Goal: Use online tool/utility: Utilize a website feature to perform a specific function

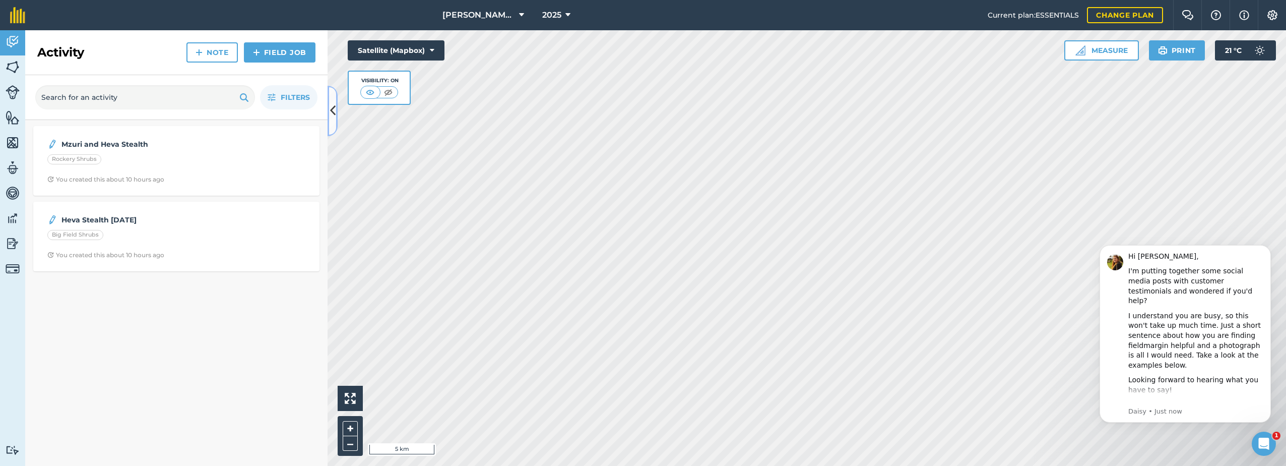
click at [335, 102] on icon at bounding box center [333, 111] width 6 height 18
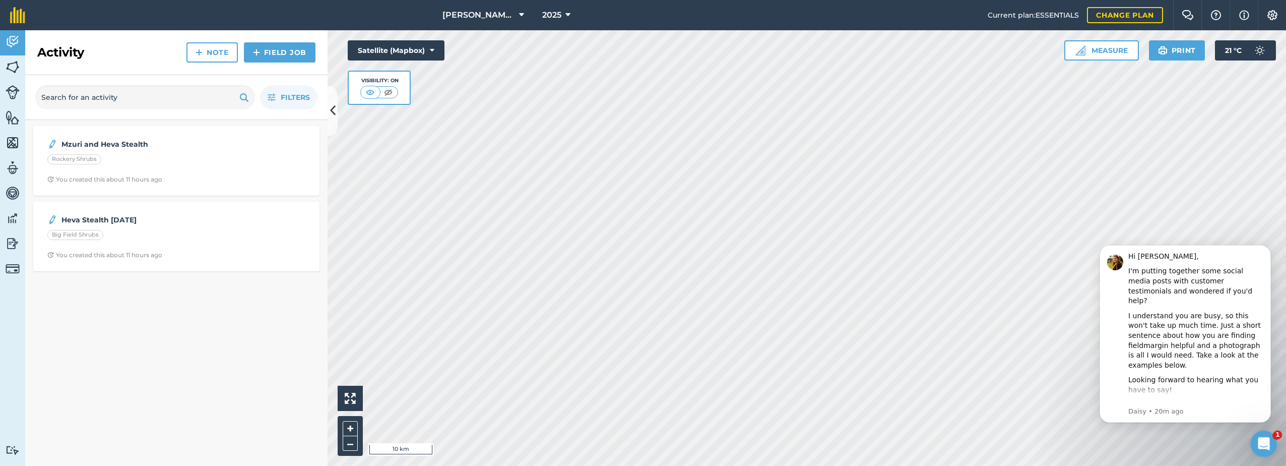
drag, startPoint x: 2503, startPoint y: 865, endPoint x: 1253, endPoint y: 434, distance: 1322.2
click at [1260, 440] on icon "Open Intercom Messenger" at bounding box center [1262, 442] width 17 height 17
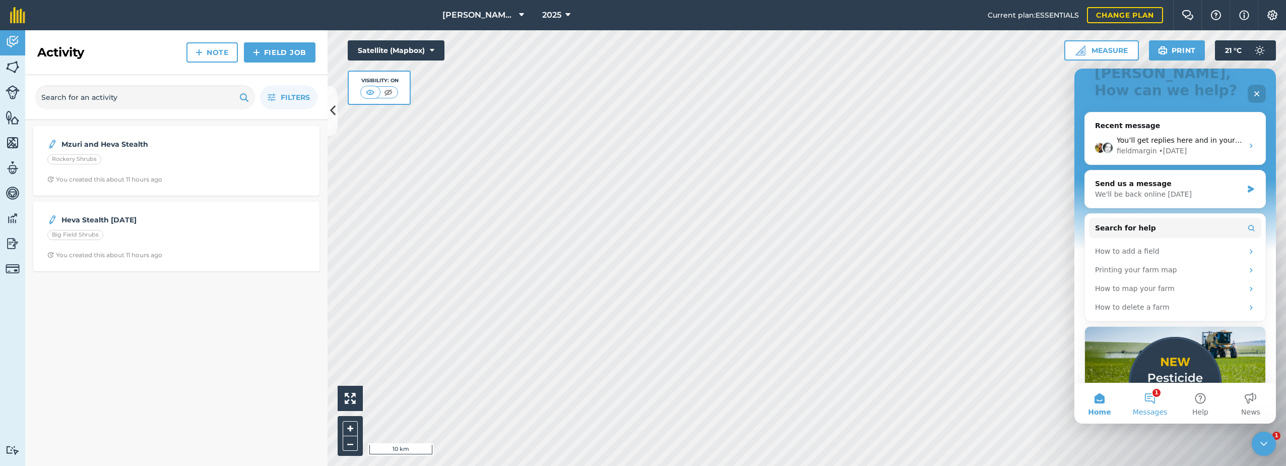
scroll to position [101, 0]
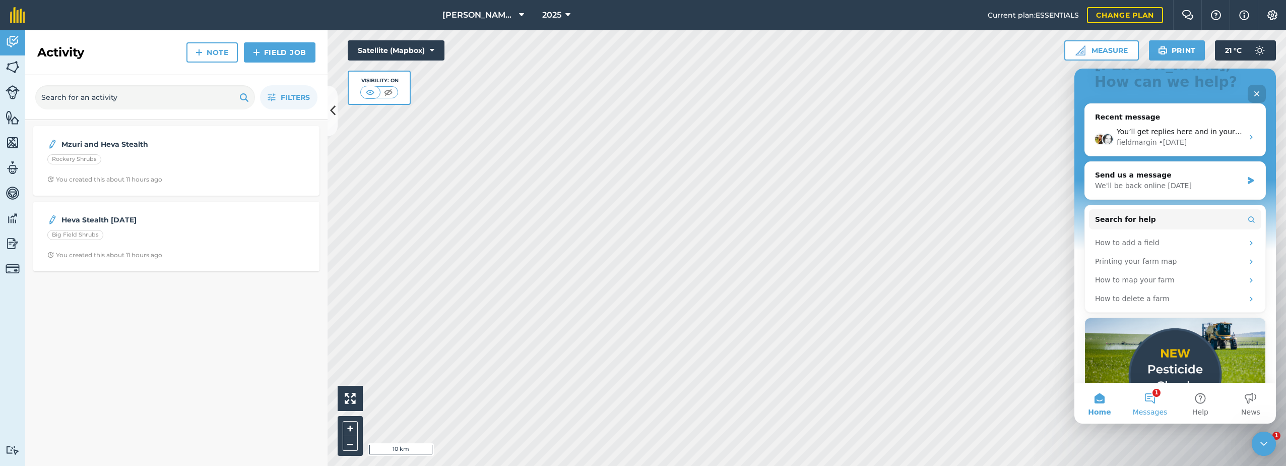
click at [1149, 406] on button "1 Messages" at bounding box center [1150, 403] width 50 height 40
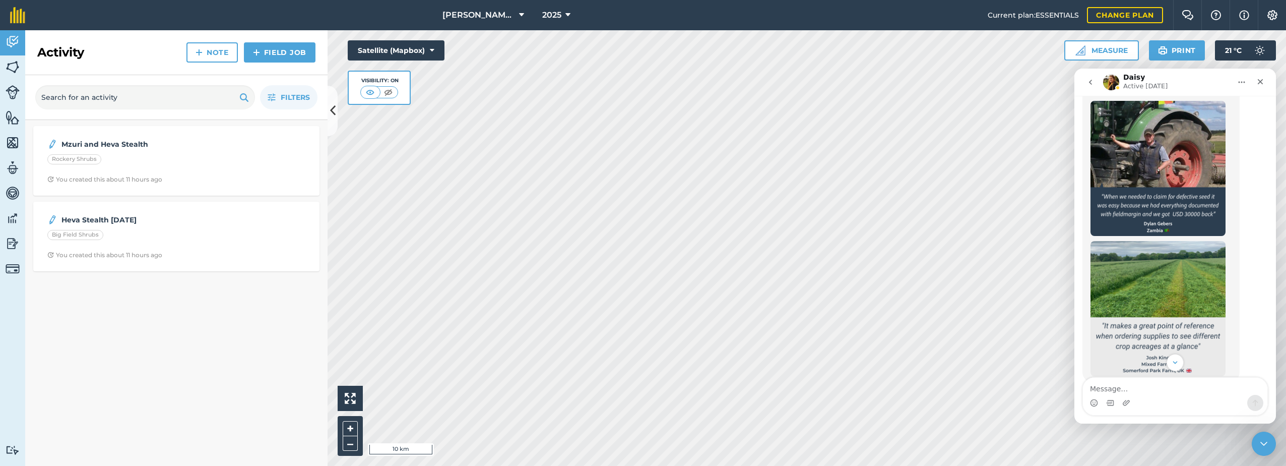
scroll to position [776, 0]
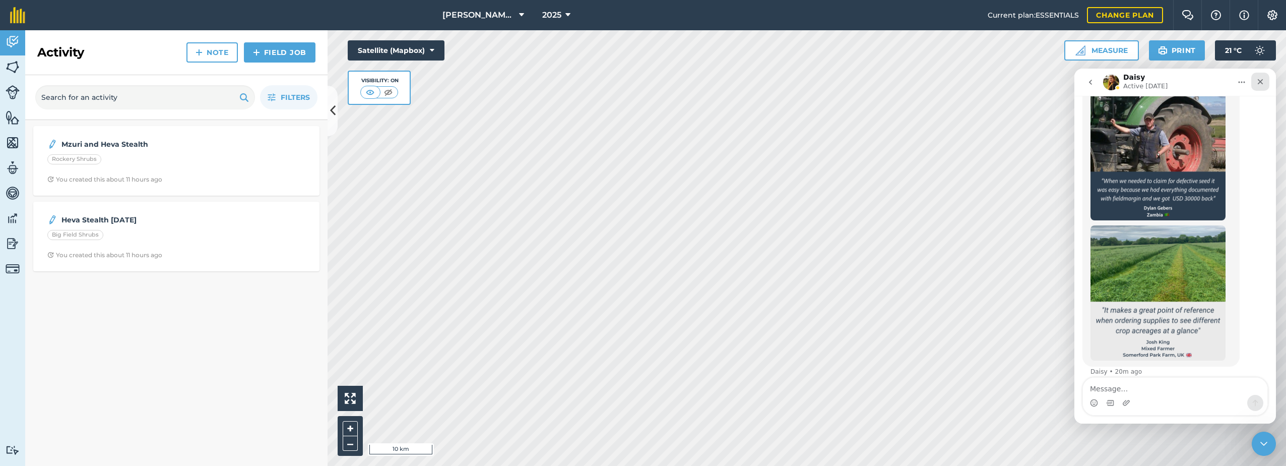
click at [1262, 77] on div "Close" at bounding box center [1260, 82] width 18 height 18
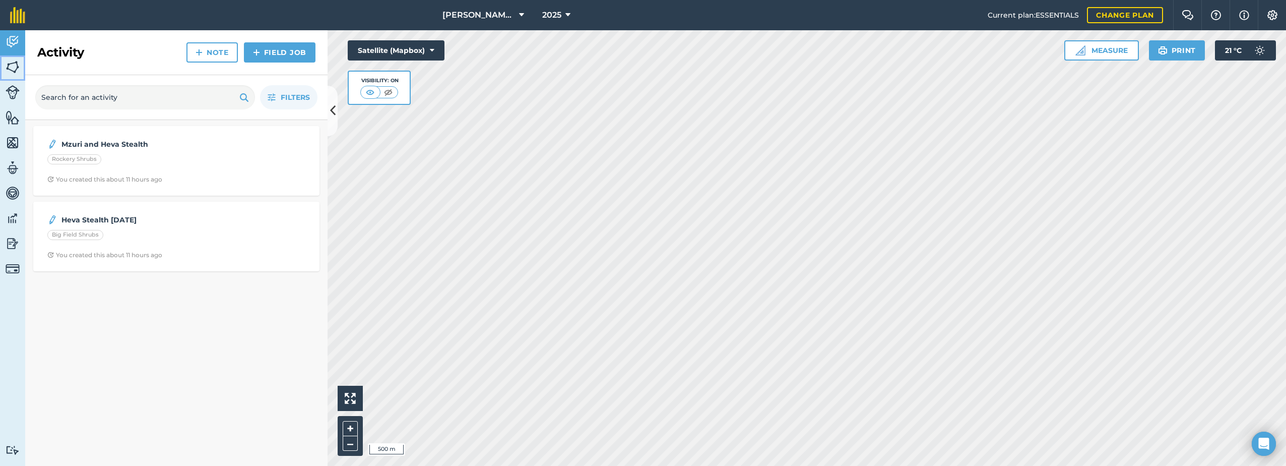
click at [16, 69] on img at bounding box center [13, 66] width 14 height 15
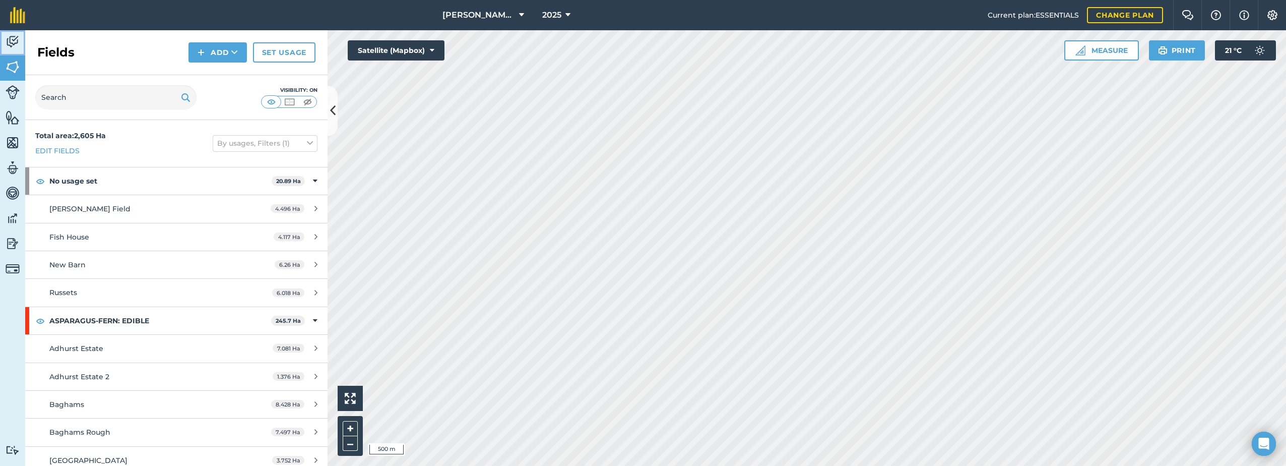
click at [18, 44] on img at bounding box center [13, 41] width 14 height 15
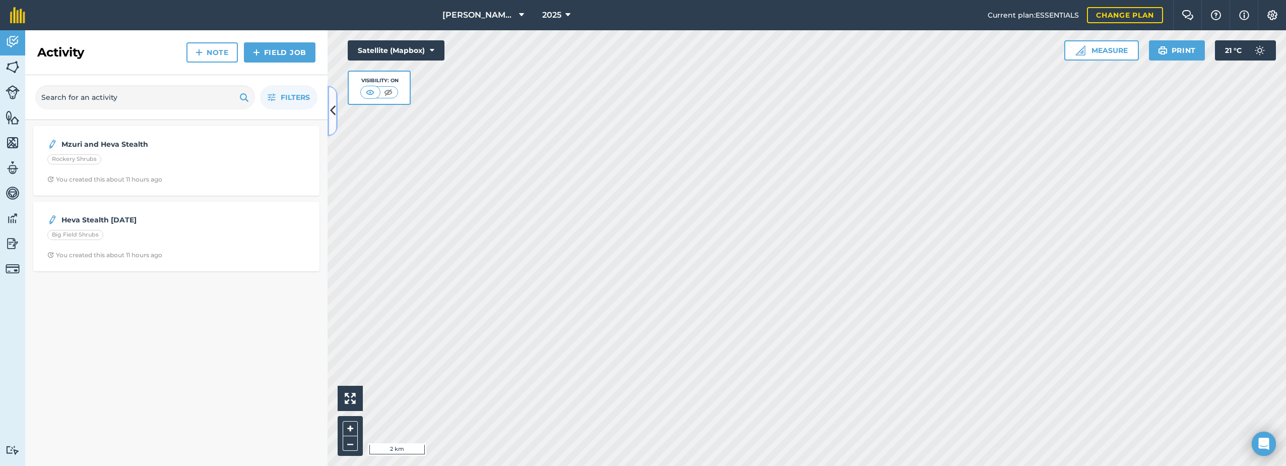
click at [337, 108] on button at bounding box center [333, 111] width 10 height 50
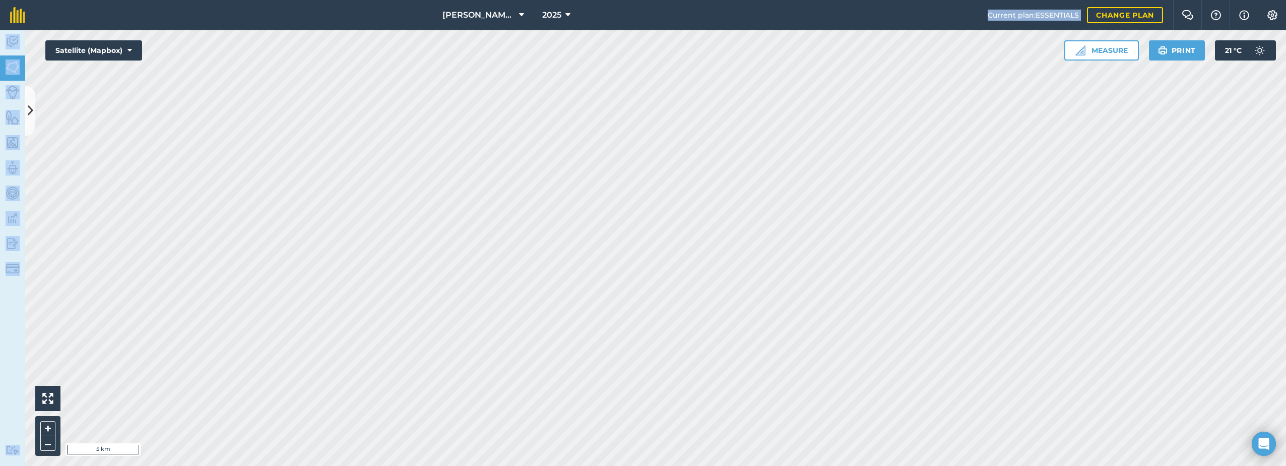
click at [656, 111] on div "Barfoot Farm Life 2025 Current plan : ESSENTIALS Change plan Farm Chat Help Inf…" at bounding box center [643, 233] width 1286 height 466
click at [597, 11] on nav "Barfoot Farm Life 2025" at bounding box center [511, 15] width 952 height 30
click at [14, 39] on img at bounding box center [13, 41] width 14 height 15
click at [30, 106] on icon at bounding box center [31, 111] width 6 height 18
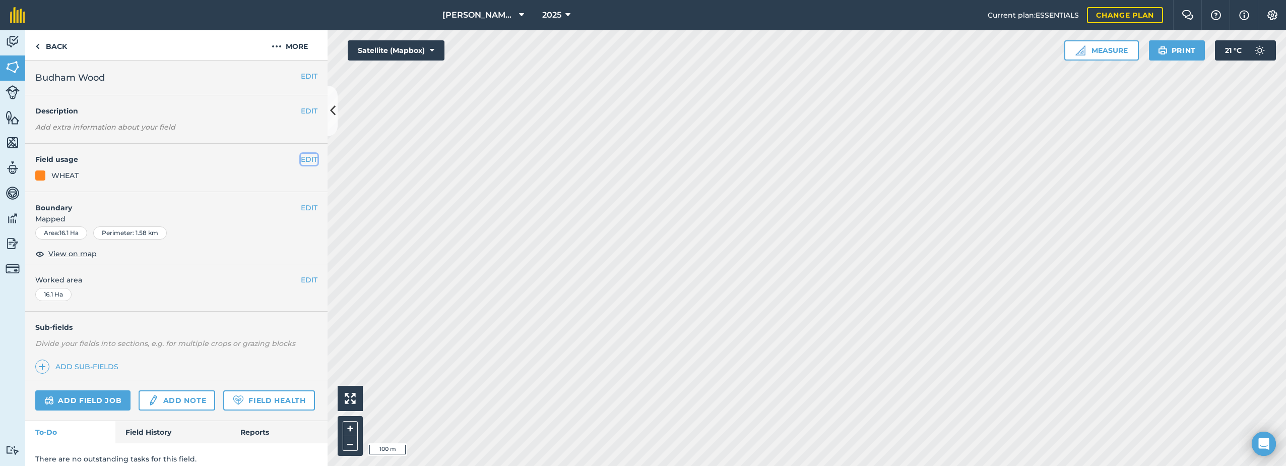
click at [302, 160] on button "EDIT" at bounding box center [309, 159] width 17 height 11
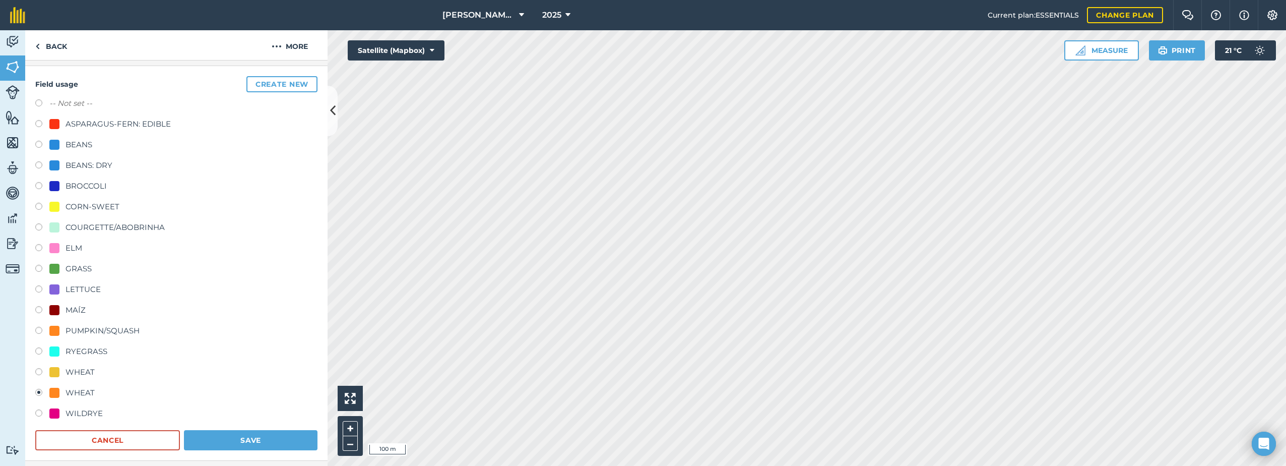
scroll to position [101, 0]
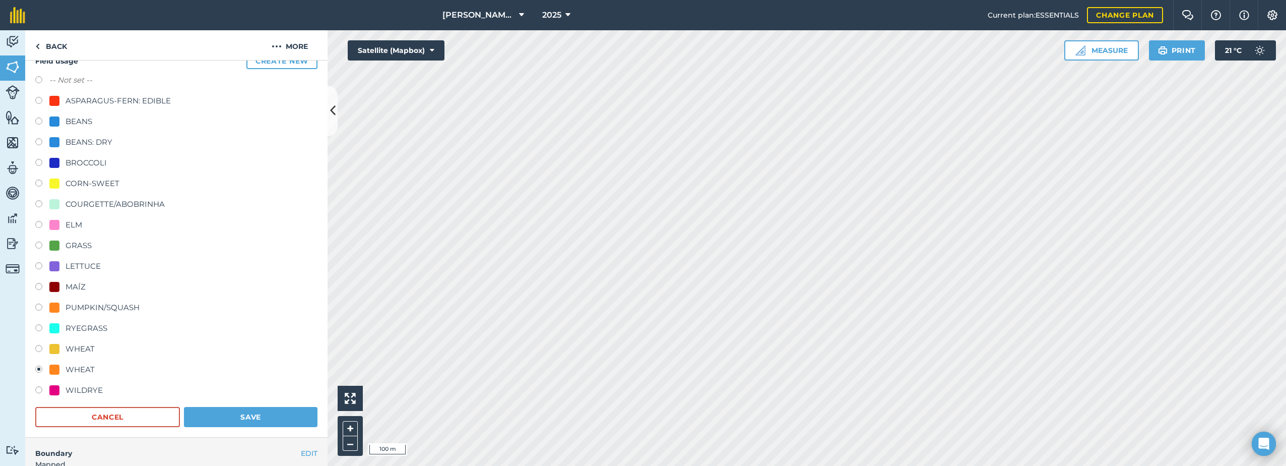
click at [40, 351] on label at bounding box center [42, 350] width 14 height 10
radio input "true"
radio input "false"
click at [217, 413] on button "Save" at bounding box center [251, 417] width 134 height 20
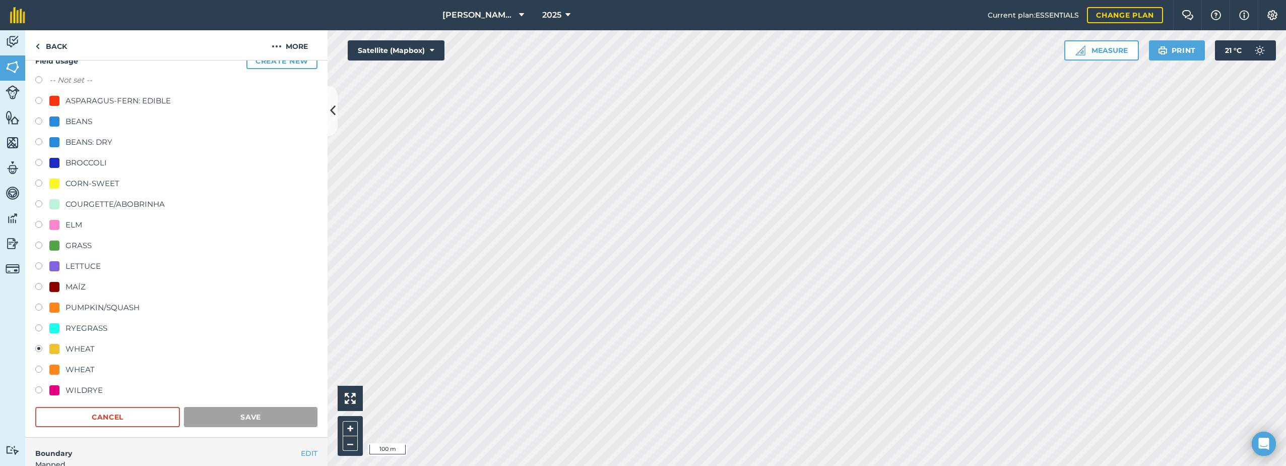
scroll to position [37, 0]
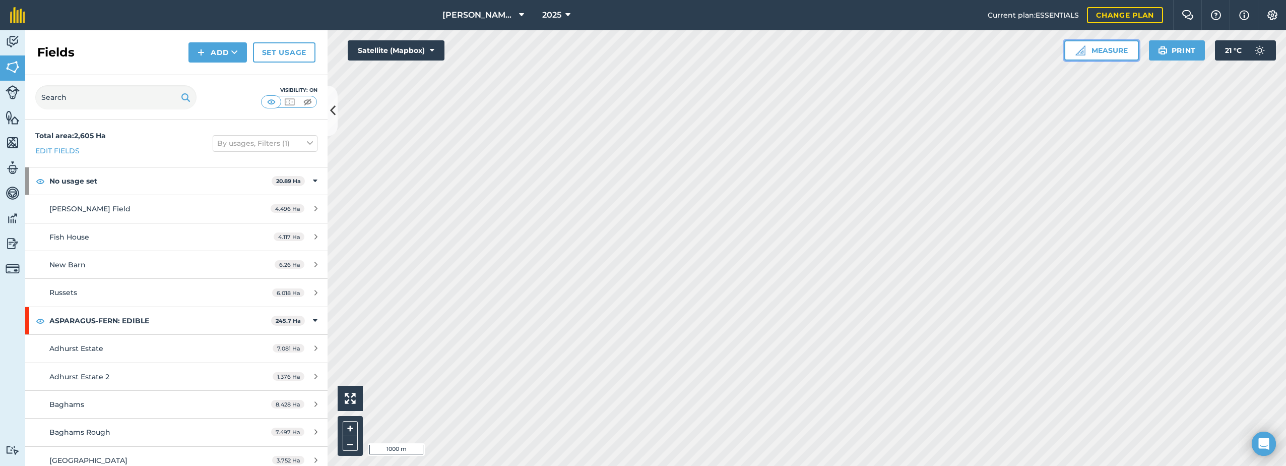
click at [1085, 51] on button "Measure" at bounding box center [1101, 50] width 75 height 20
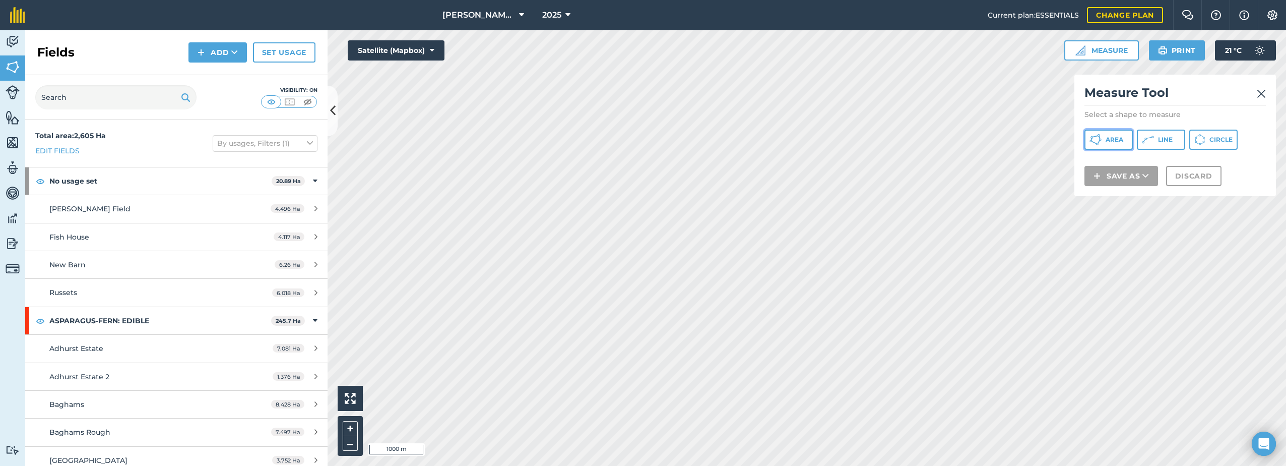
click at [1107, 140] on span "Area" at bounding box center [1115, 140] width 18 height 8
click at [1184, 189] on button "Discard" at bounding box center [1193, 189] width 55 height 20
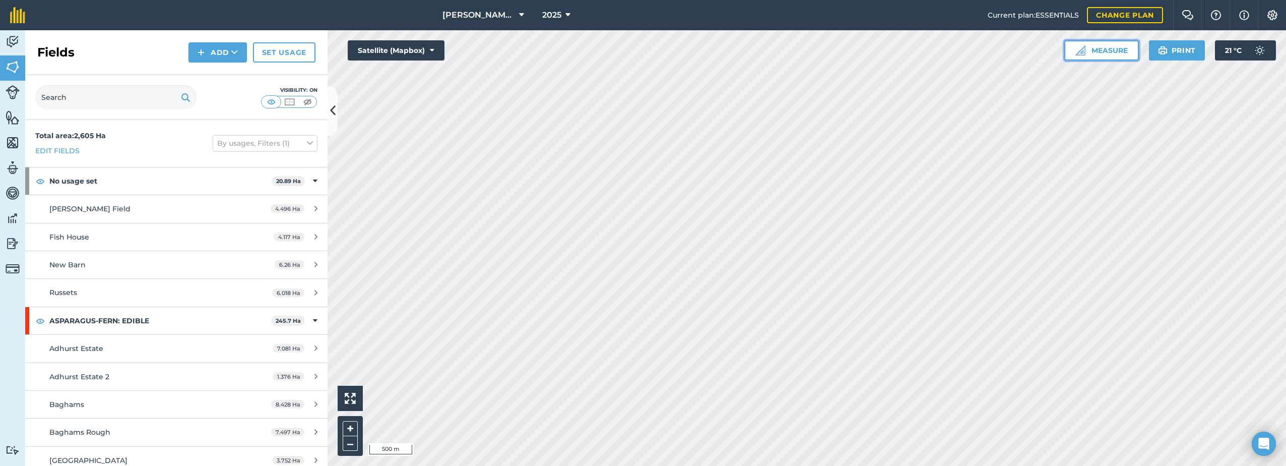
click at [1090, 52] on button "Measure" at bounding box center [1101, 50] width 75 height 20
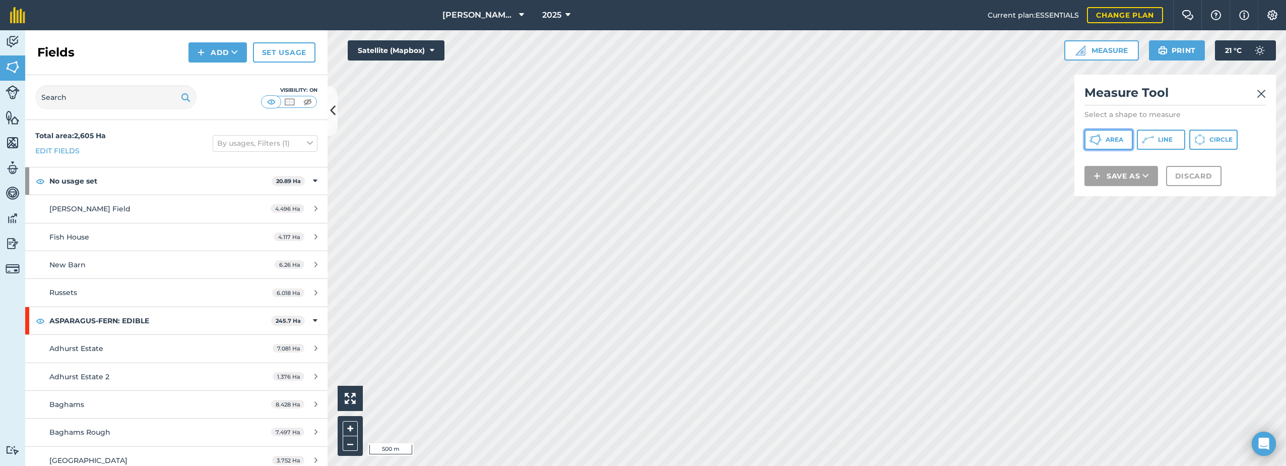
drag, startPoint x: 1080, startPoint y: 59, endPoint x: 1107, endPoint y: 148, distance: 92.2
click at [1107, 143] on span "Area" at bounding box center [1115, 140] width 18 height 8
click at [1184, 192] on button "Discard" at bounding box center [1193, 189] width 55 height 20
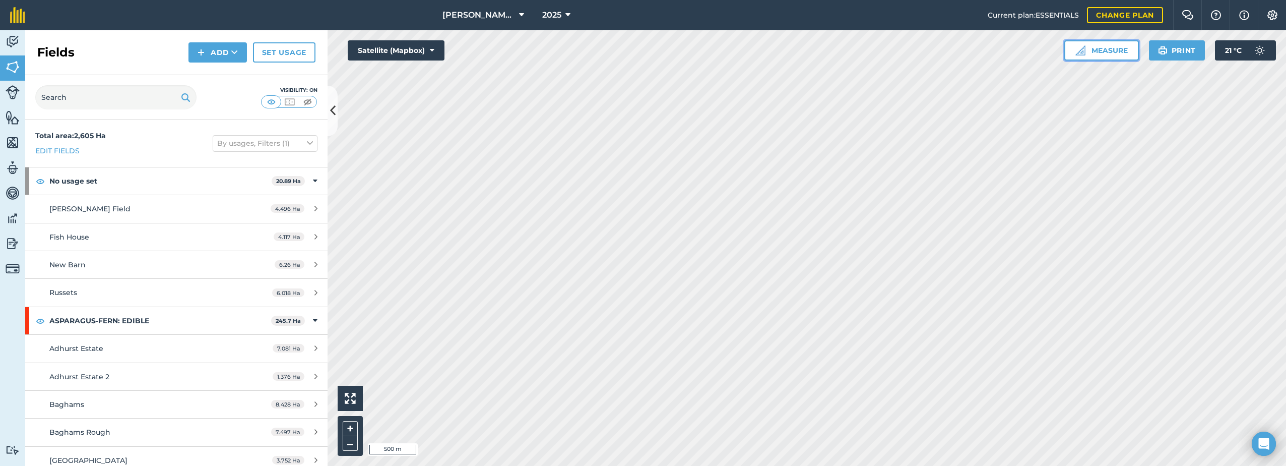
click at [1101, 52] on button "Measure" at bounding box center [1101, 50] width 75 height 20
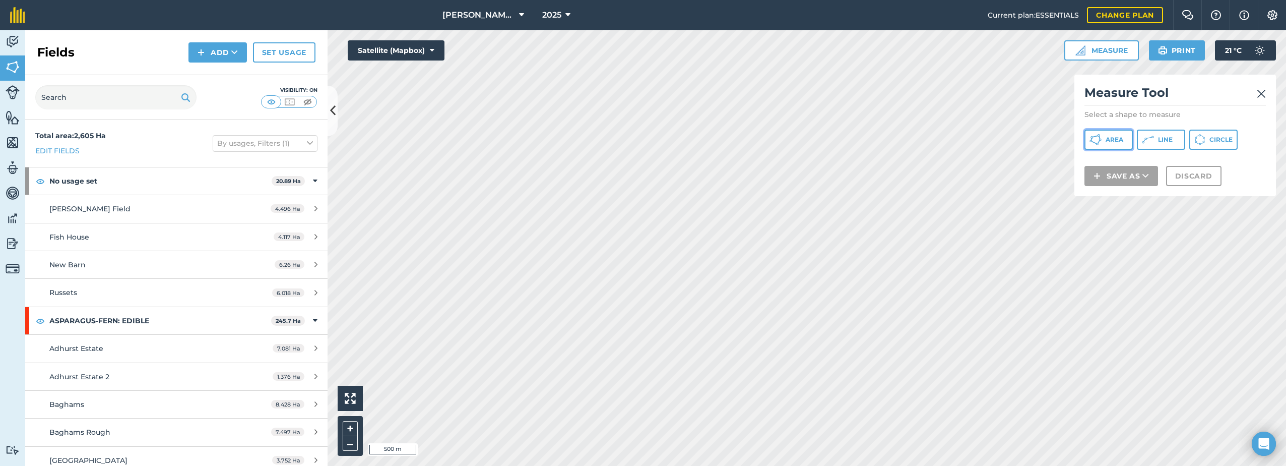
click at [1120, 134] on button "Area" at bounding box center [1109, 140] width 48 height 20
click at [1203, 187] on button "Discard" at bounding box center [1193, 189] width 55 height 20
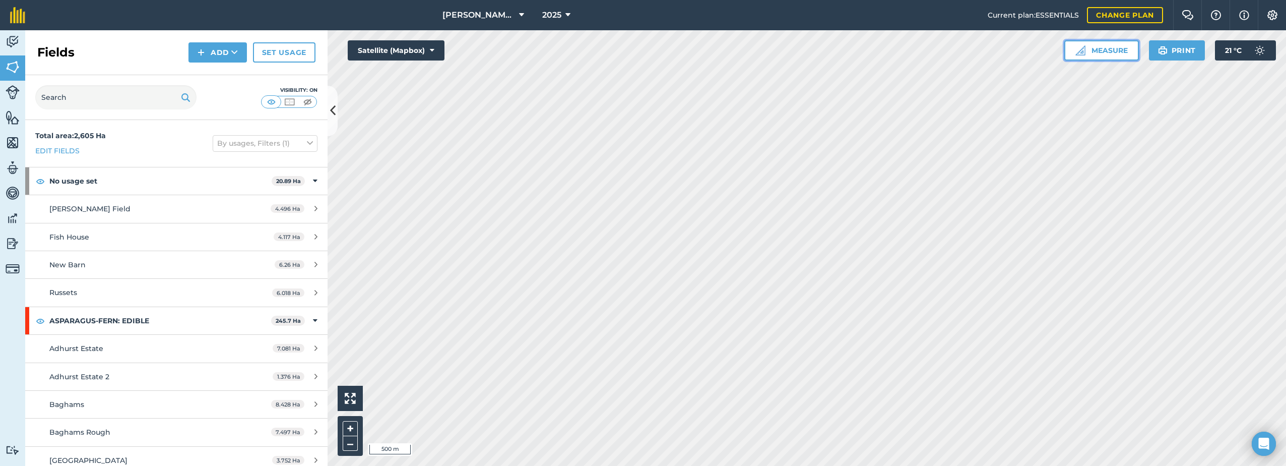
click at [1086, 48] on button "Measure" at bounding box center [1101, 50] width 75 height 20
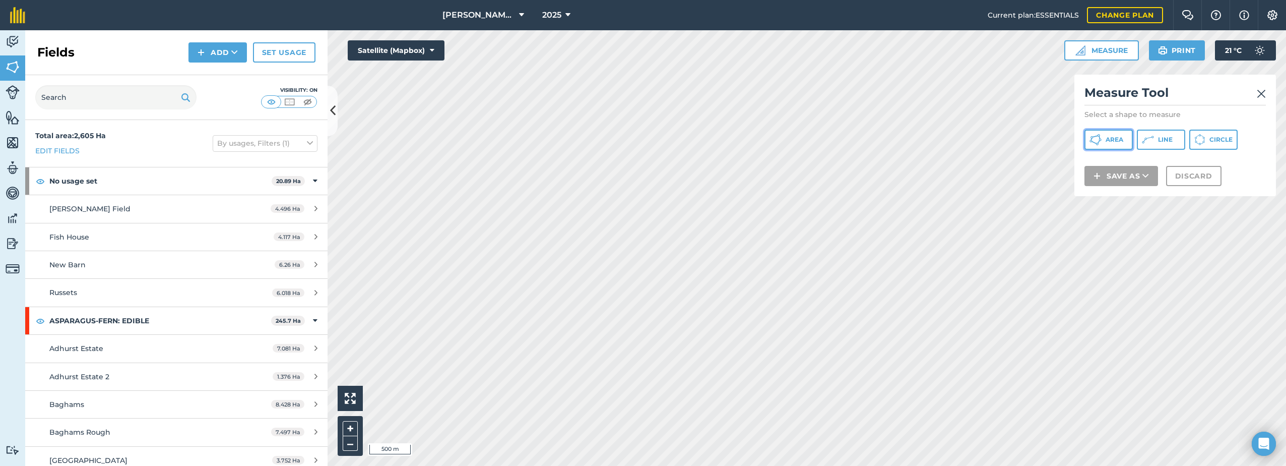
click at [1110, 136] on span "Area" at bounding box center [1115, 140] width 18 height 8
click at [1263, 92] on img at bounding box center [1261, 94] width 9 height 12
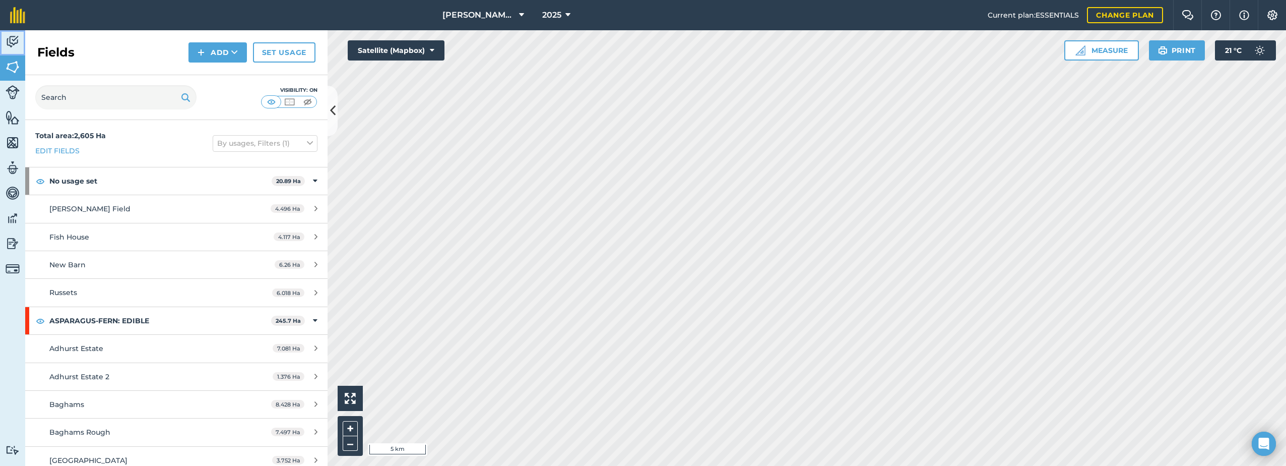
click at [11, 39] on img at bounding box center [13, 41] width 14 height 15
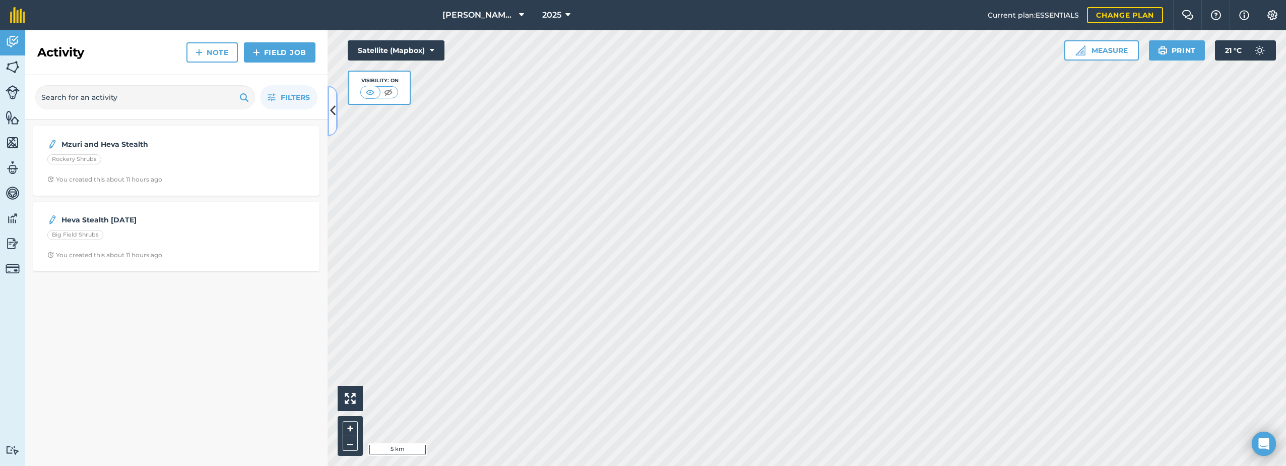
click at [332, 106] on icon at bounding box center [333, 111] width 6 height 18
click at [334, 109] on icon at bounding box center [333, 111] width 6 height 18
